Goal: Check status: Check status

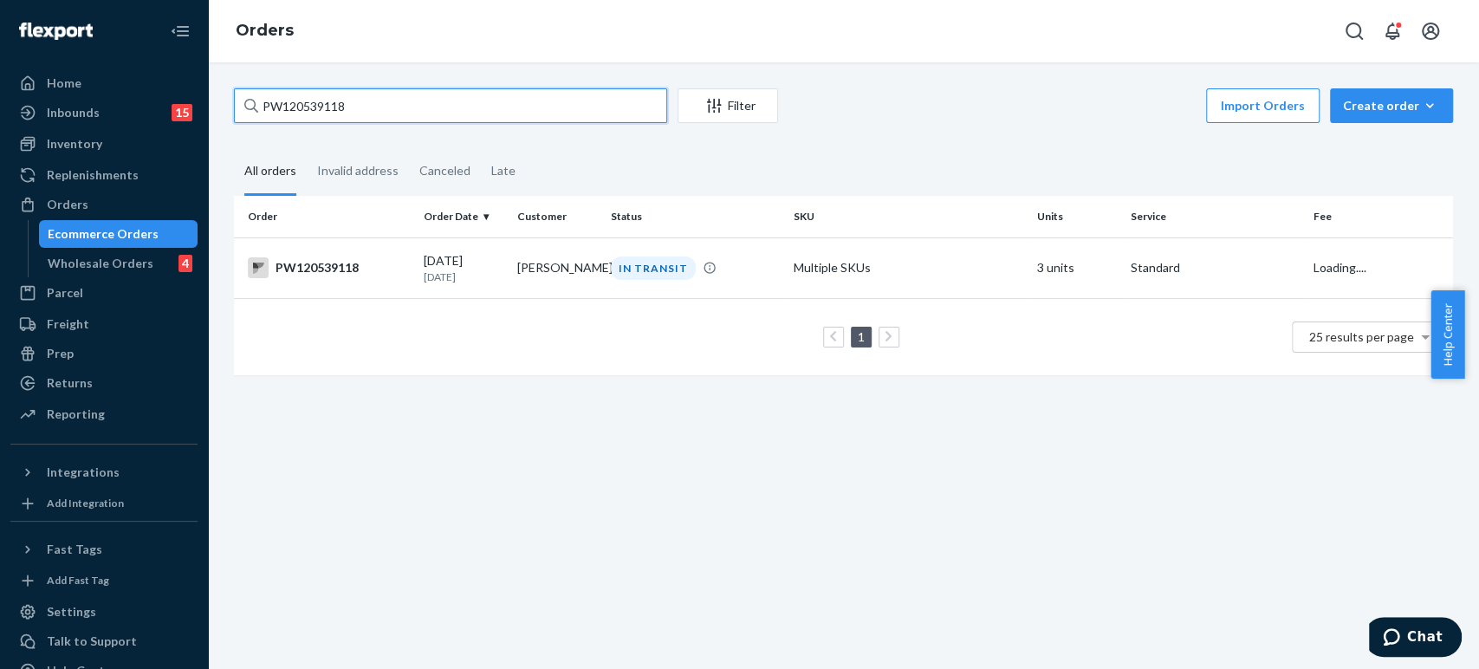
click at [318, 100] on input "PW120539118" at bounding box center [450, 105] width 433 height 35
click at [319, 100] on input "PW120539118" at bounding box center [450, 105] width 433 height 35
paste input "5188"
type input "PW120535188"
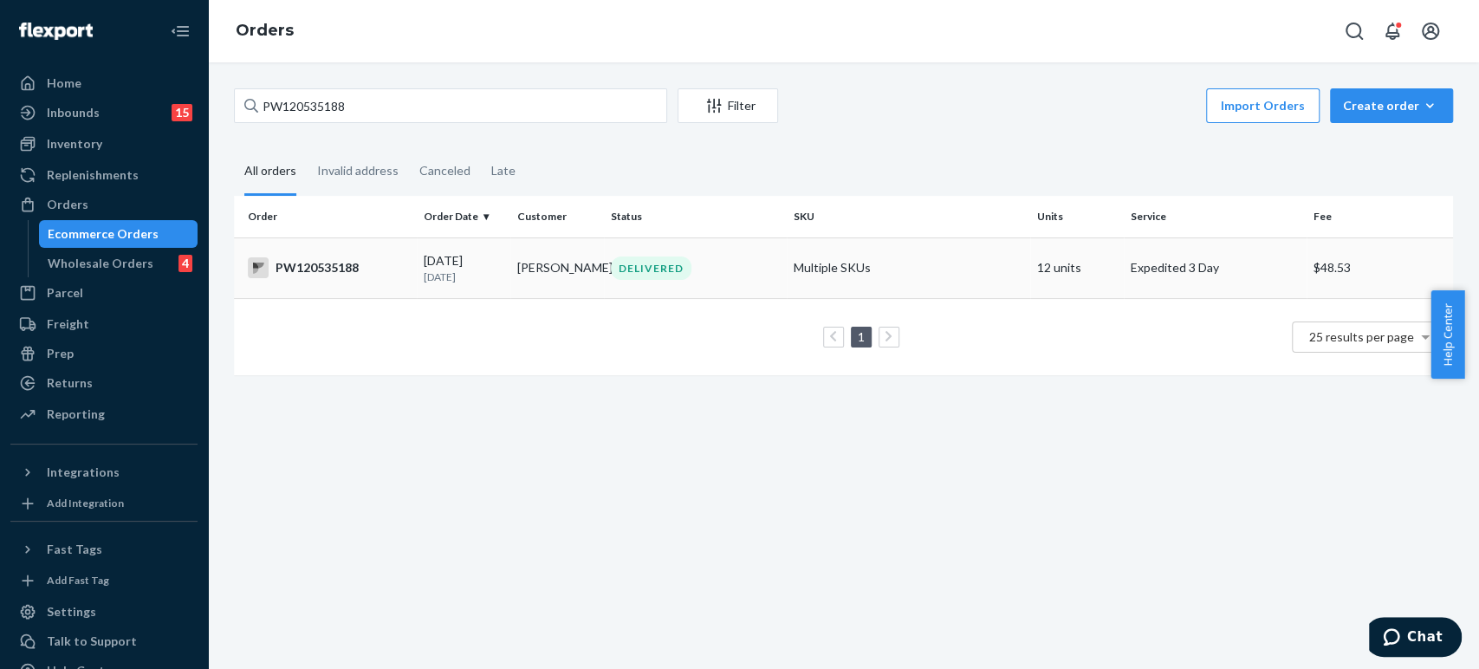
click at [565, 268] on td "[PERSON_NAME]" at bounding box center [557, 267] width 94 height 61
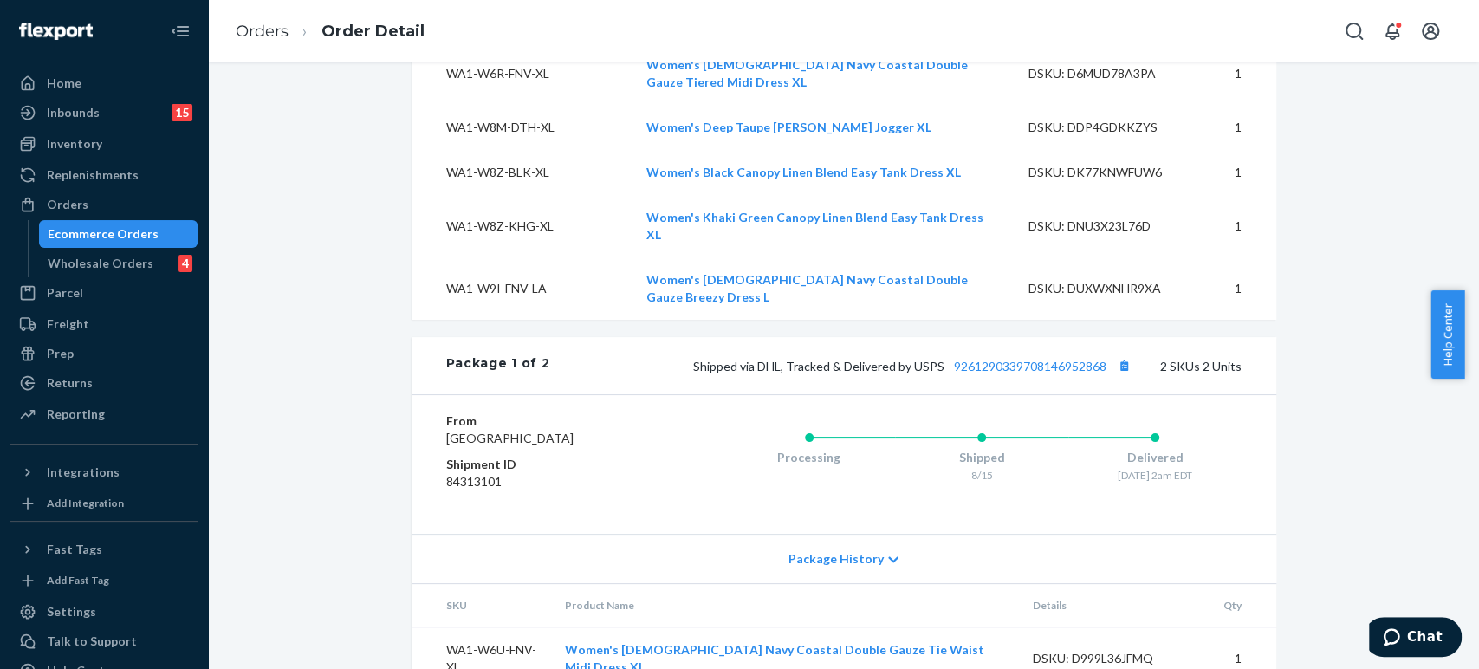
scroll to position [1041, 0]
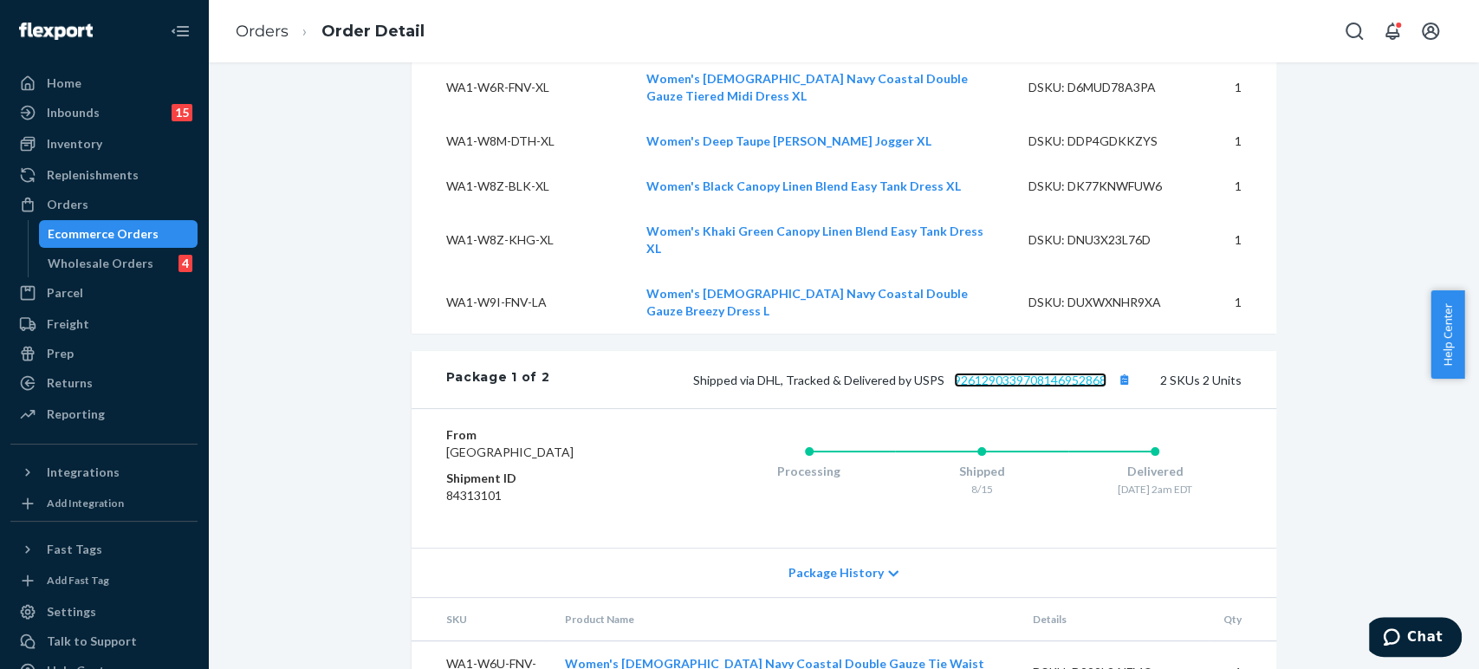
click at [1020, 372] on link "9261290339708146952868" at bounding box center [1030, 379] width 152 height 15
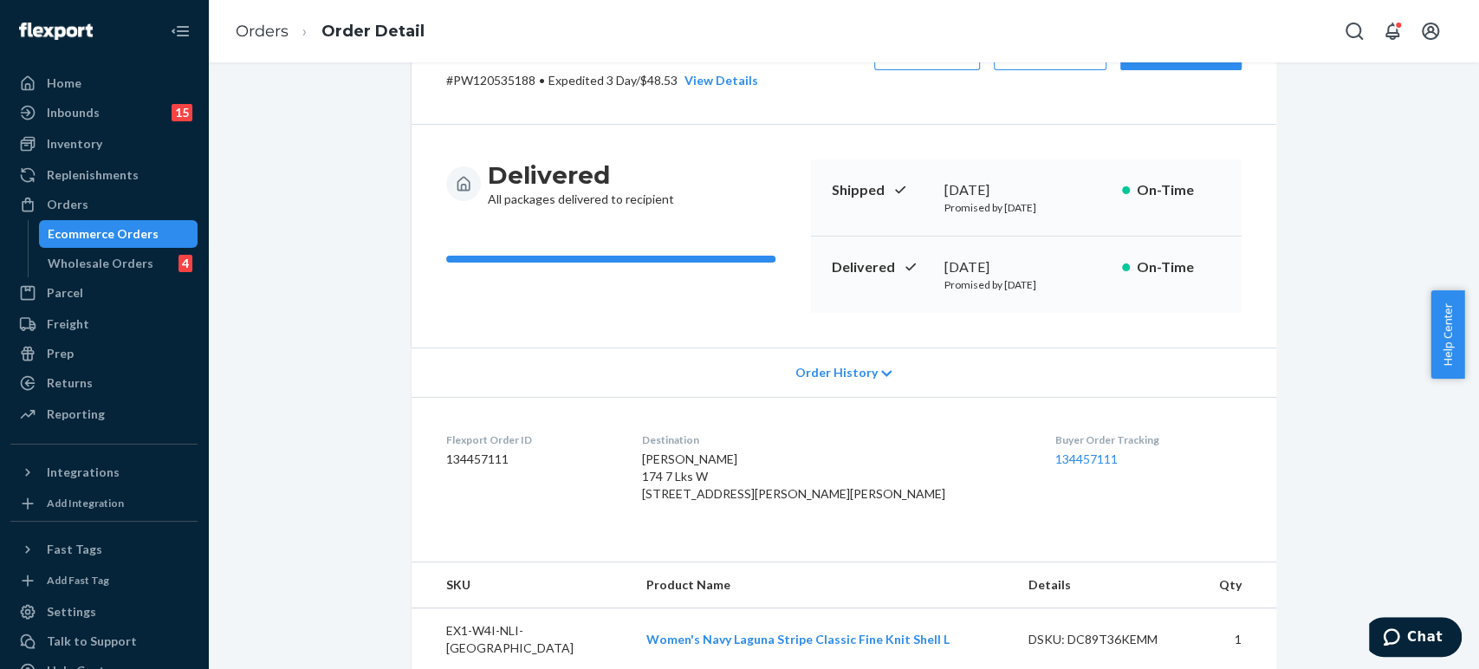
scroll to position [0, 0]
